Goal: Transaction & Acquisition: Purchase product/service

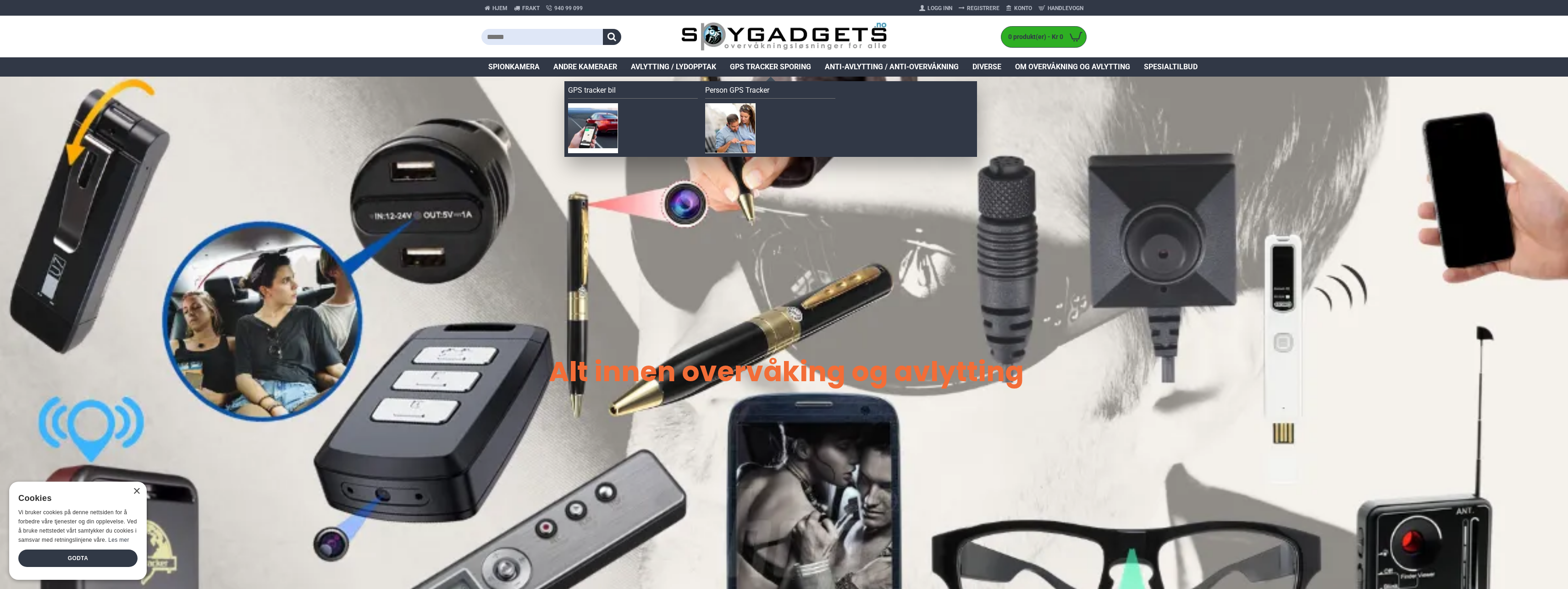
click at [781, 64] on span "GPS Tracker Sporing" at bounding box center [771, 67] width 81 height 11
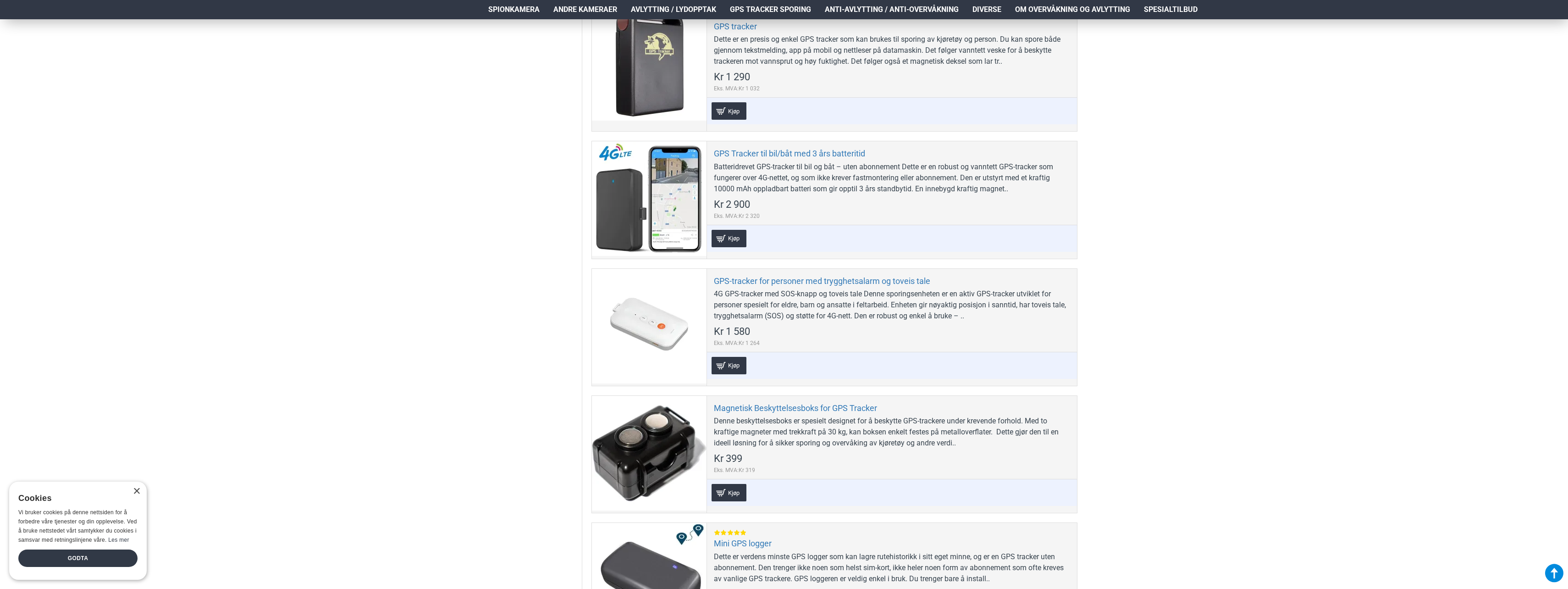
scroll to position [689, 0]
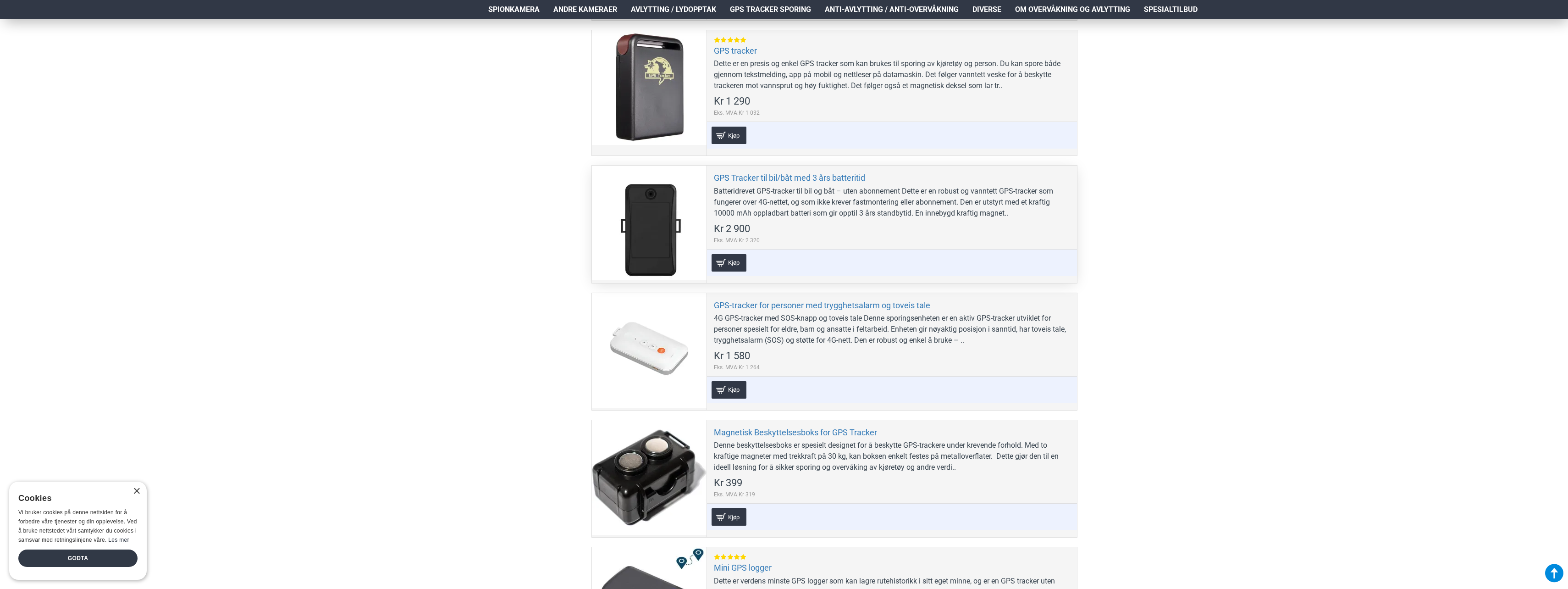
click at [653, 213] on div at bounding box center [649, 223] width 115 height 115
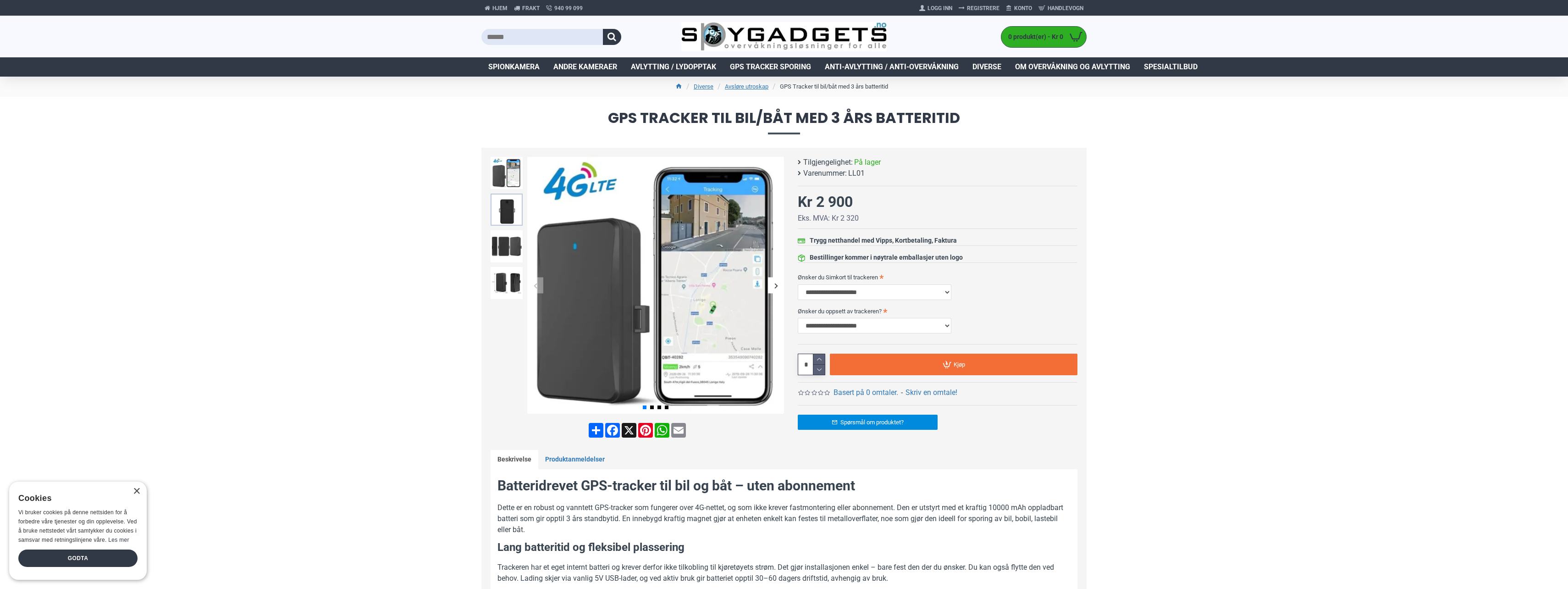
click at [507, 198] on img at bounding box center [507, 209] width 32 height 32
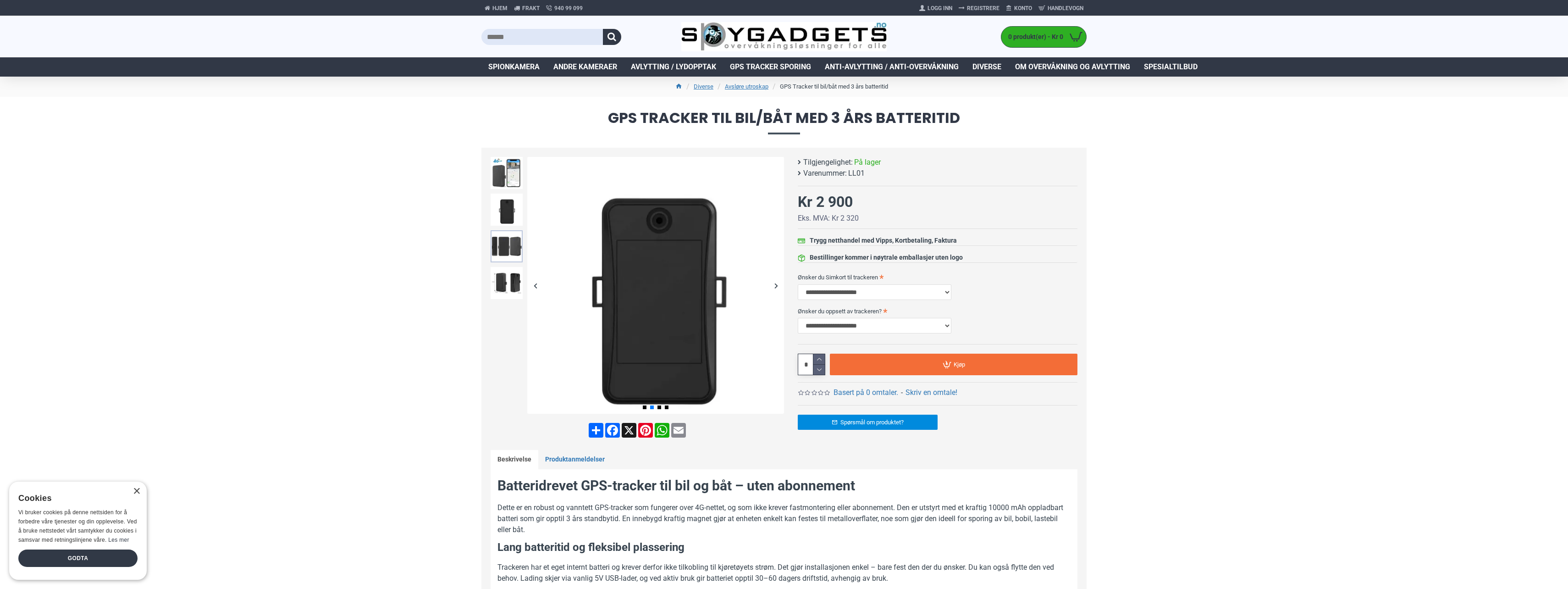
click at [514, 246] on img at bounding box center [507, 246] width 32 height 32
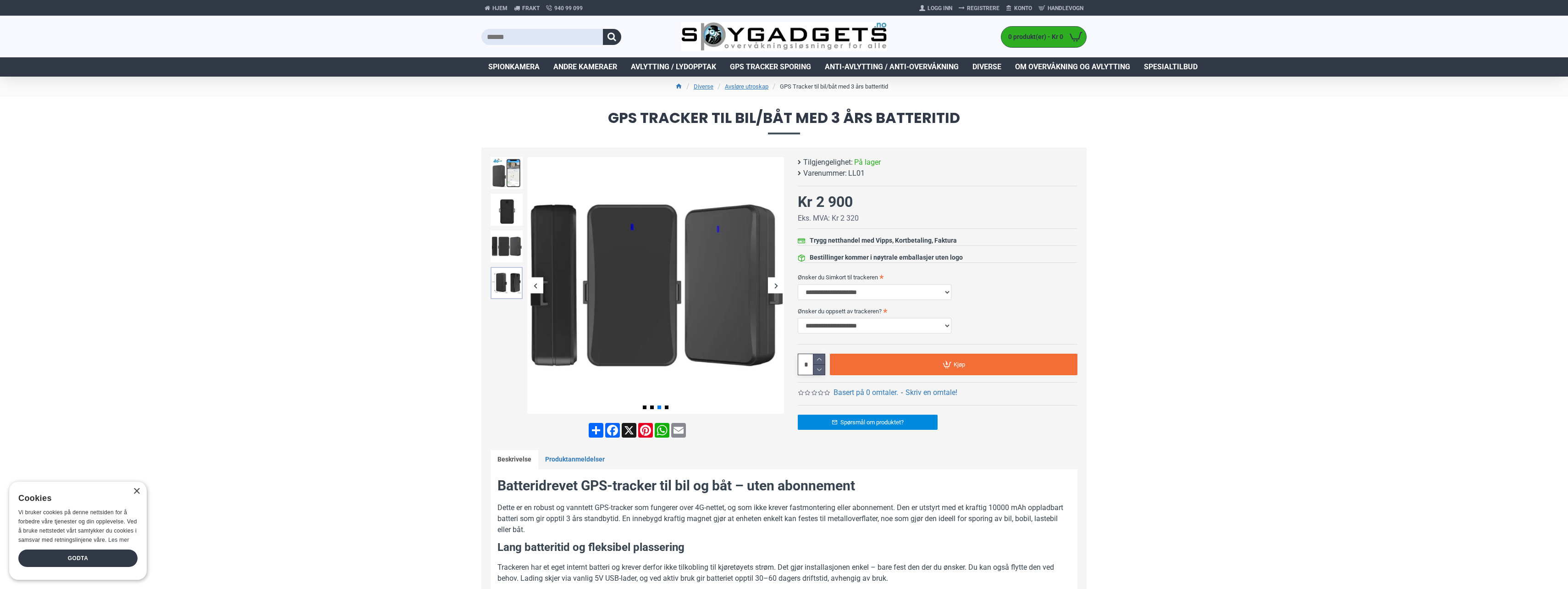
click at [514, 273] on img at bounding box center [507, 283] width 32 height 32
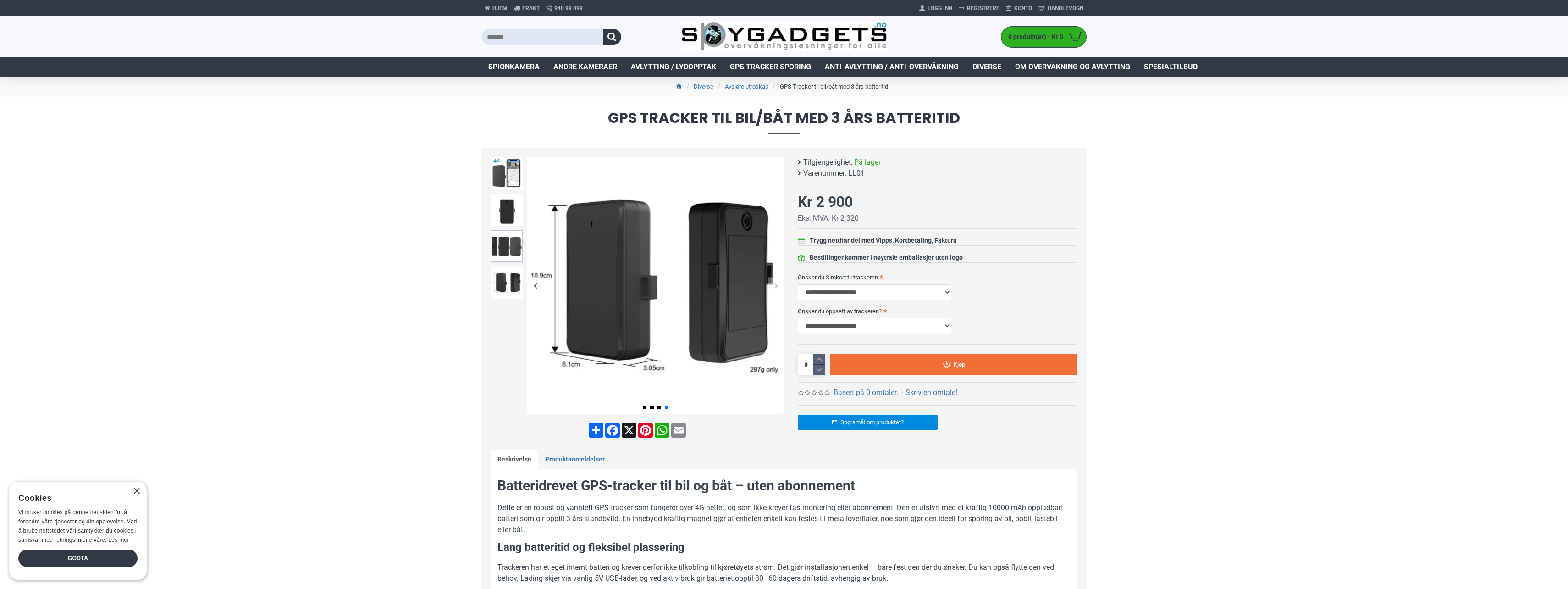
click at [509, 244] on img at bounding box center [507, 246] width 32 height 32
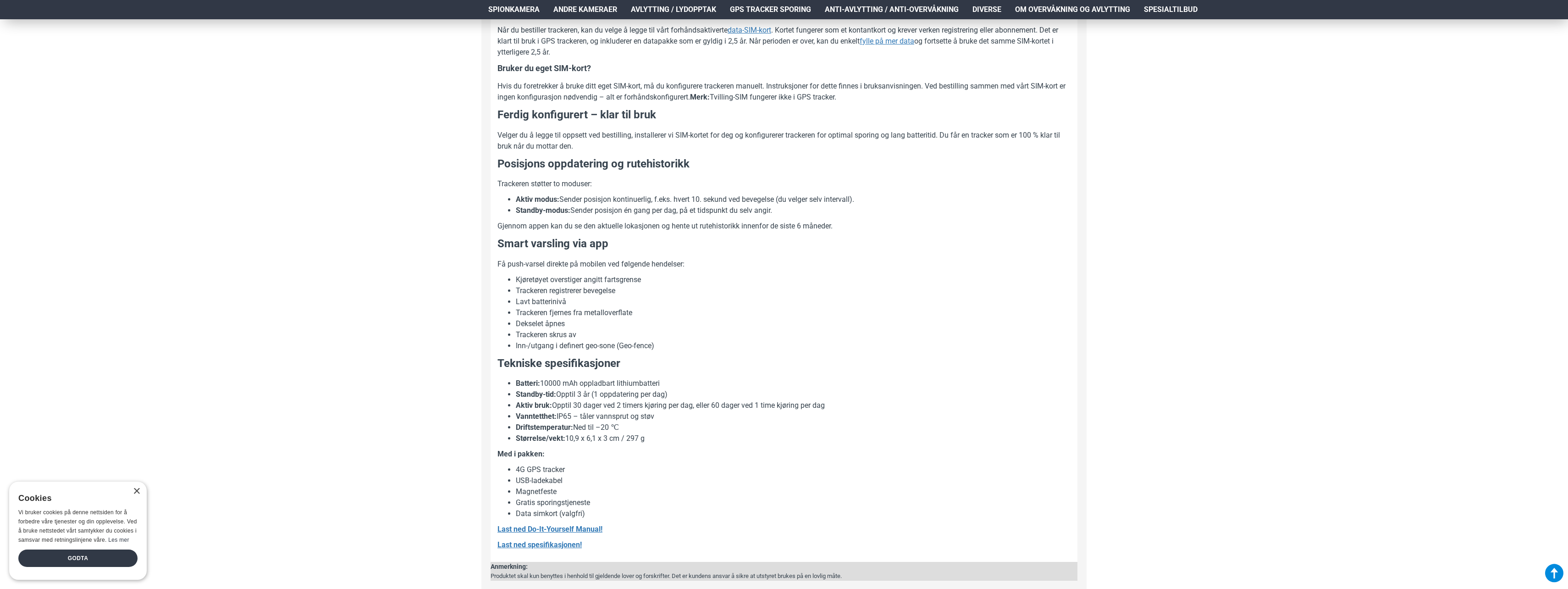
scroll to position [689, 0]
